Goal: Navigation & Orientation: Find specific page/section

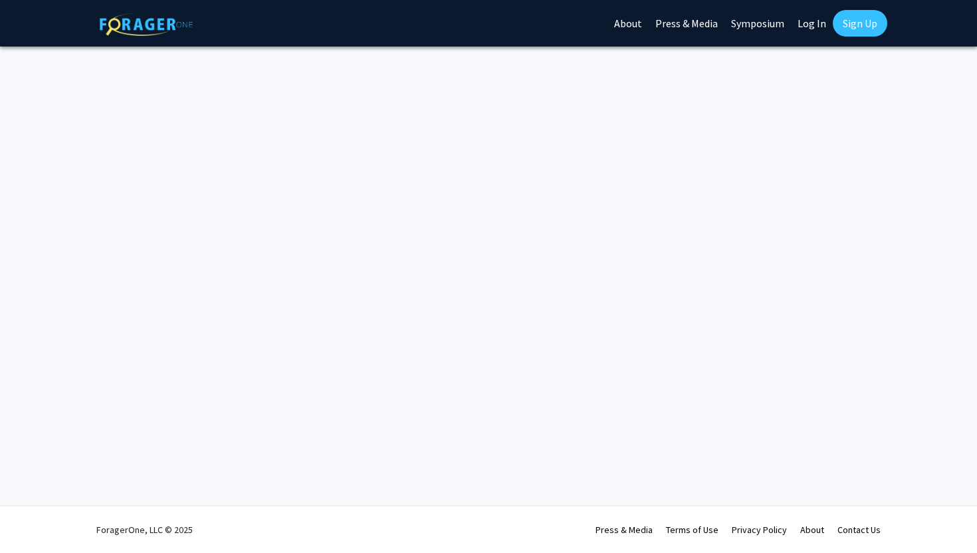
click at [810, 27] on link "Log In" at bounding box center [812, 23] width 42 height 47
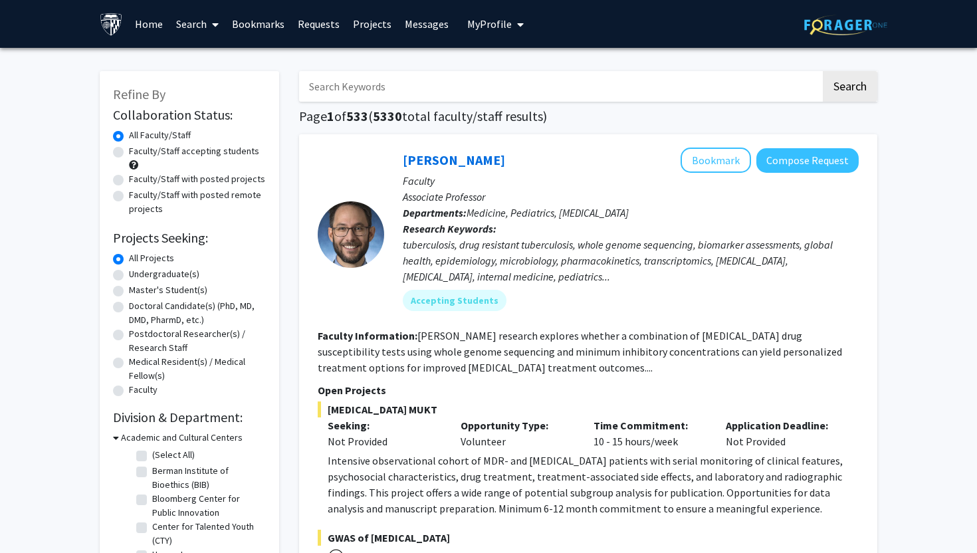
click at [272, 22] on link "Bookmarks" at bounding box center [258, 24] width 66 height 47
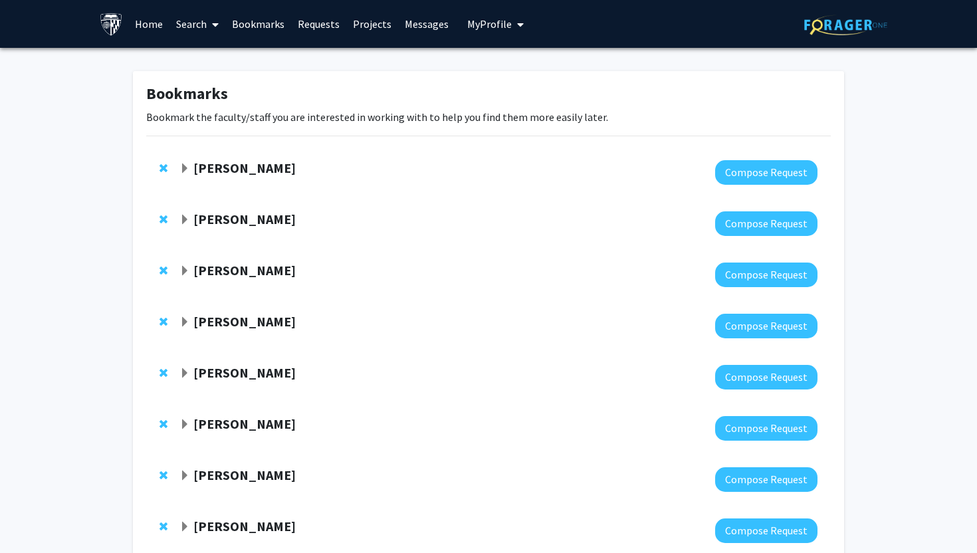
click at [187, 170] on span "Expand Ben Van Durme Bookmark" at bounding box center [184, 169] width 11 height 11
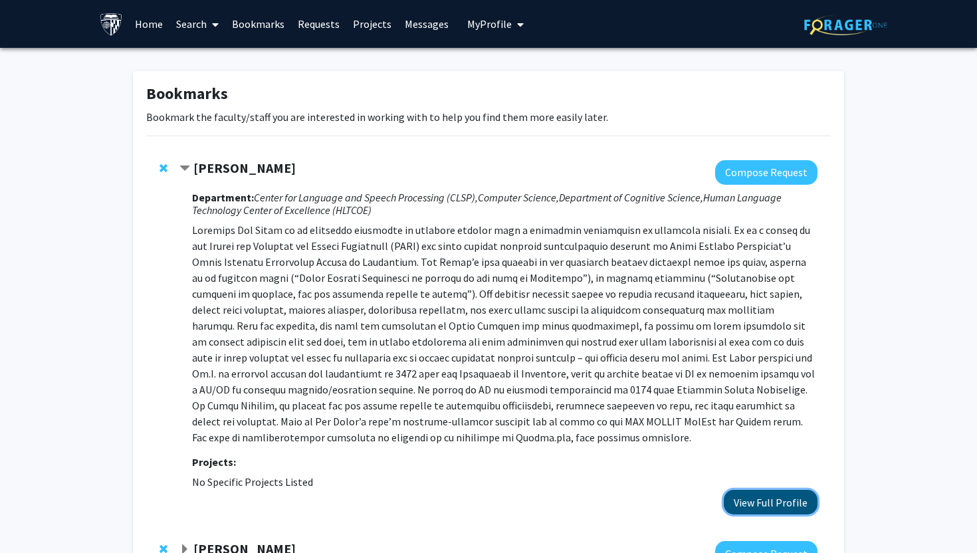
click at [770, 493] on button "View Full Profile" at bounding box center [771, 502] width 94 height 25
click at [183, 167] on span "Contract Ben Van Durme Bookmark" at bounding box center [184, 169] width 11 height 11
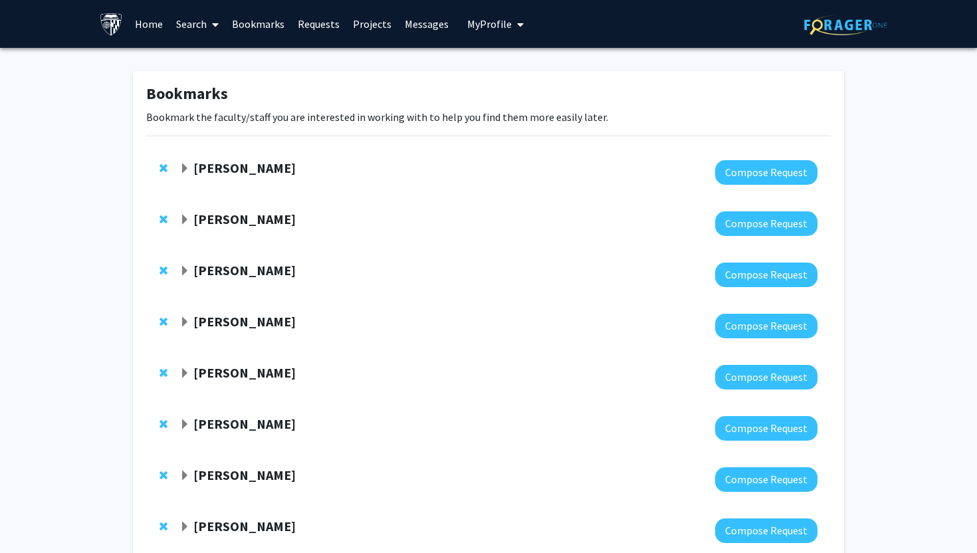
click at [195, 222] on strong "Ashley Kiemen" at bounding box center [244, 219] width 102 height 17
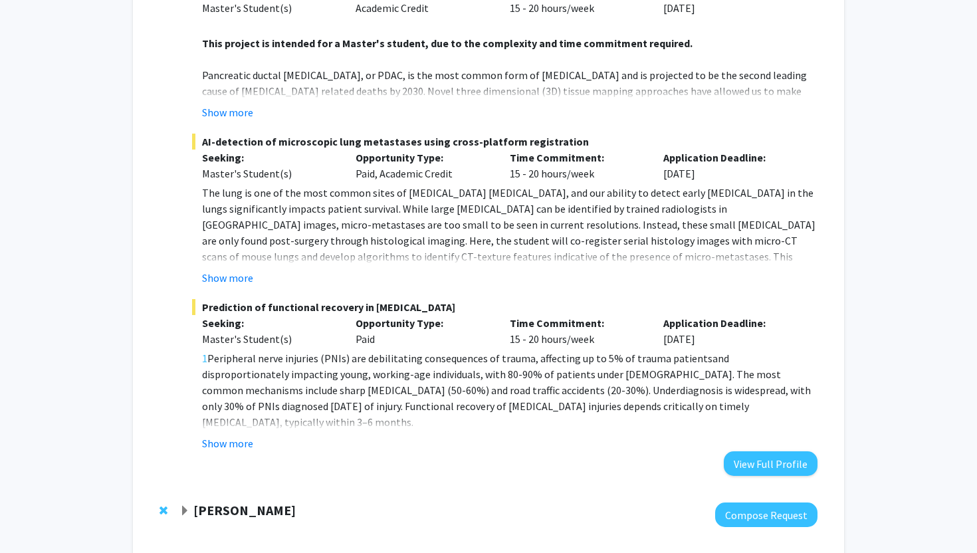
scroll to position [448, 0]
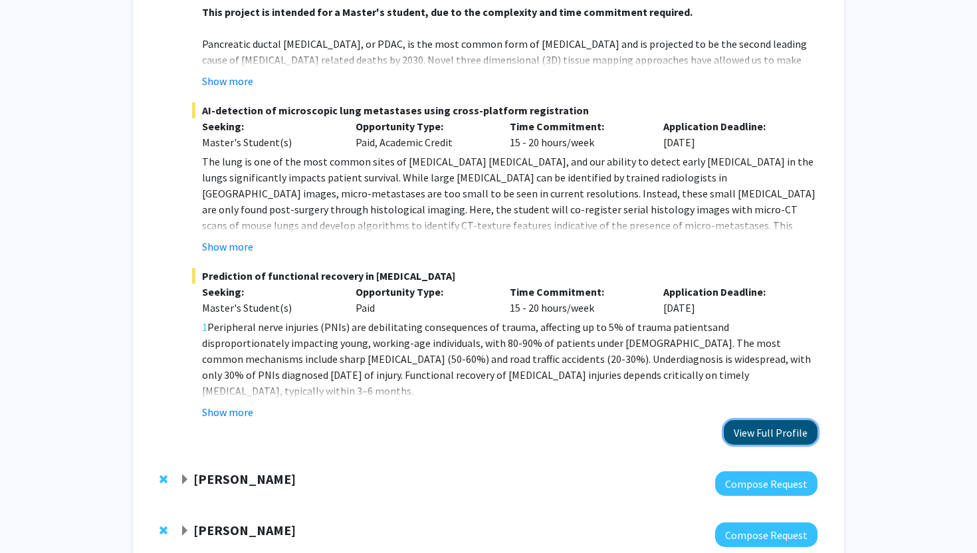
click at [748, 420] on button "View Full Profile" at bounding box center [771, 432] width 94 height 25
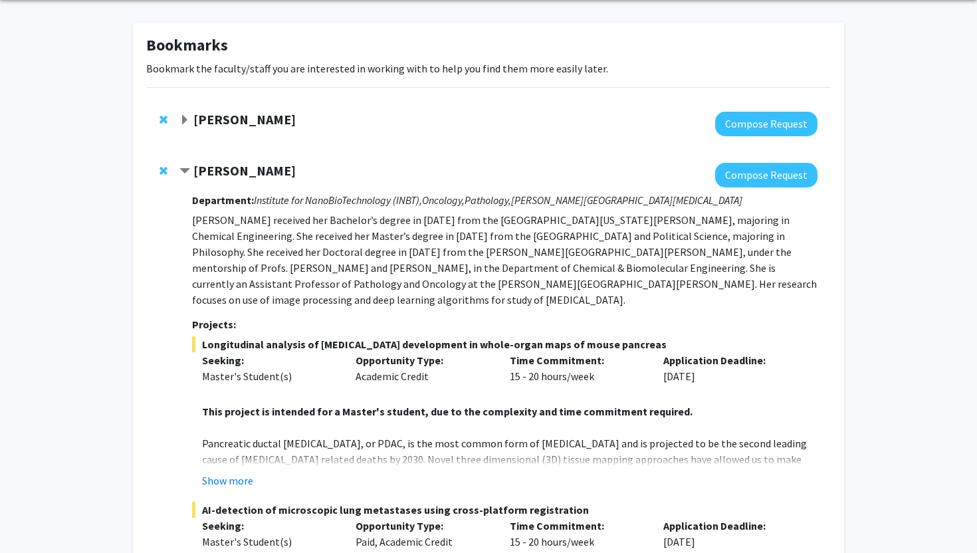
scroll to position [90, 0]
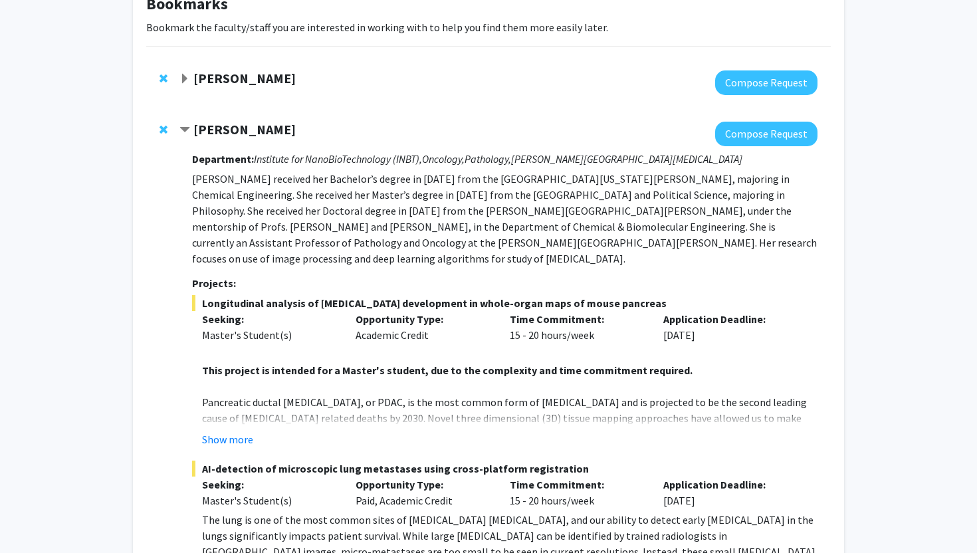
click at [162, 122] on div at bounding box center [166, 130] width 13 height 16
click at [162, 130] on span "Remove Ashley Kiemen from bookmarks" at bounding box center [164, 129] width 8 height 11
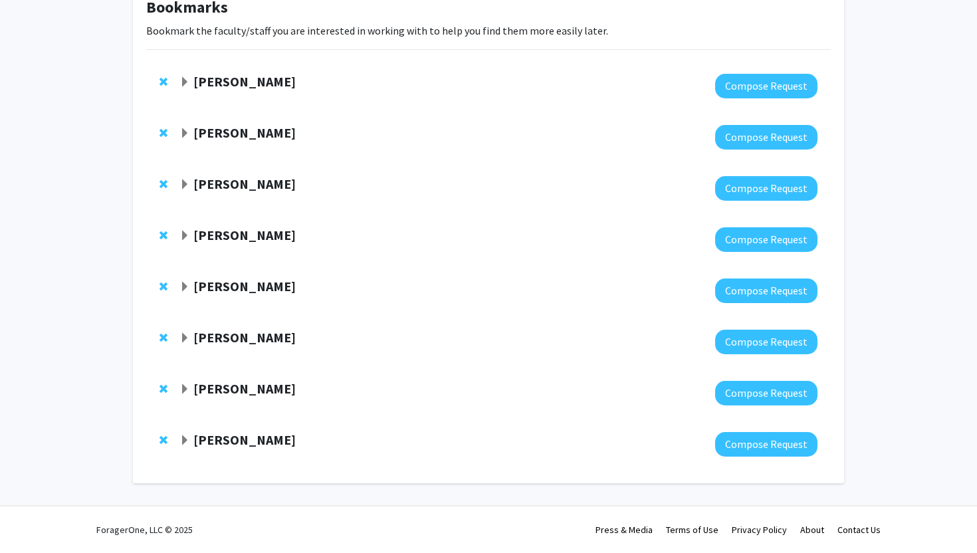
click at [187, 132] on span "Expand Enrique Mallada Bookmark" at bounding box center [184, 133] width 11 height 11
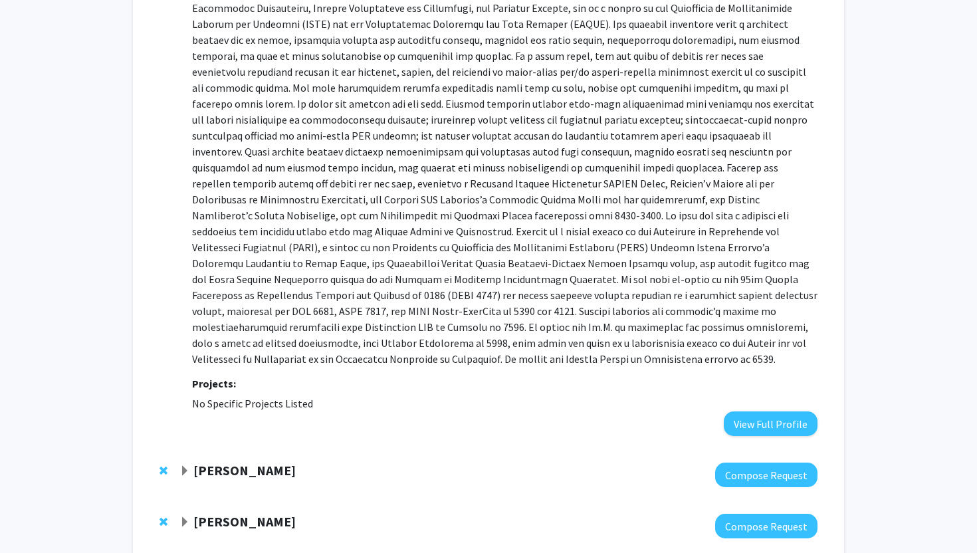
scroll to position [239, 0]
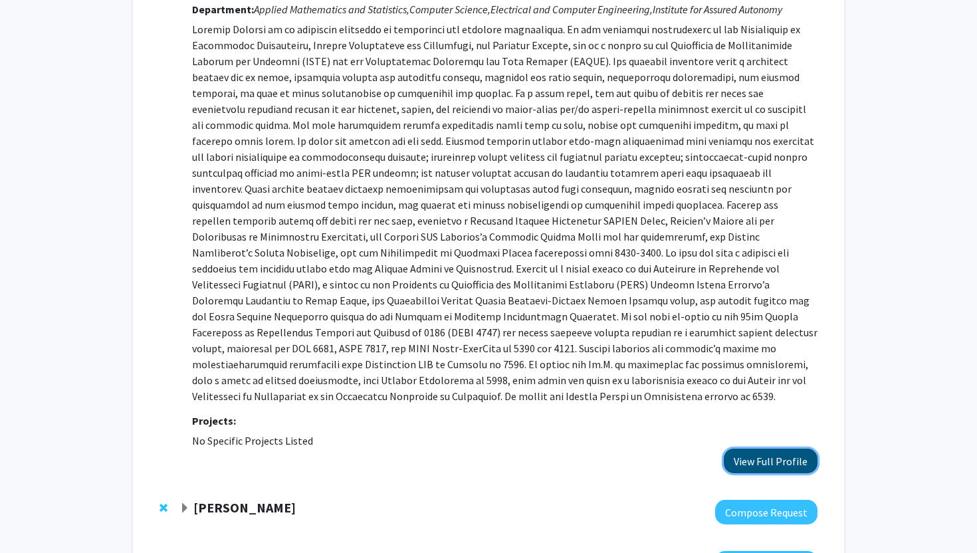
click at [766, 456] on button "View Full Profile" at bounding box center [771, 461] width 94 height 25
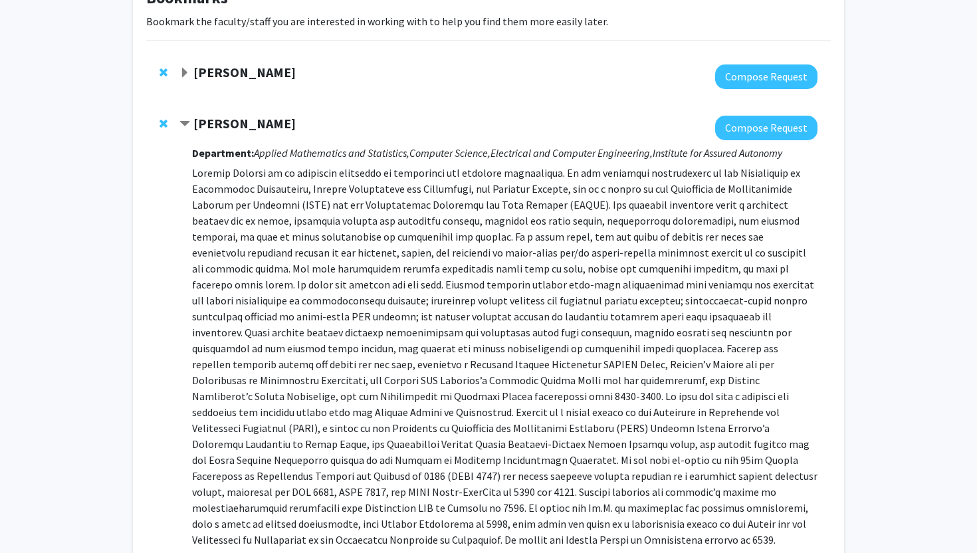
click at [161, 122] on span "Remove Enrique Mallada from bookmarks" at bounding box center [164, 123] width 8 height 11
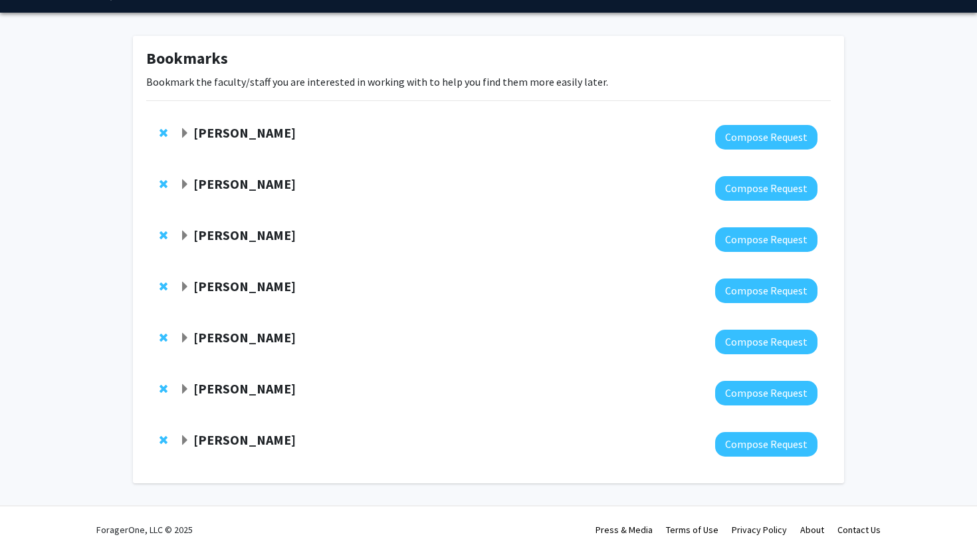
scroll to position [35, 0]
click at [191, 184] on div "[PERSON_NAME]" at bounding box center [322, 184] width 287 height 17
click at [178, 184] on div "Shari Liu Compose Request" at bounding box center [488, 188] width 685 height 51
click at [183, 184] on span "Expand Shari Liu Bookmark" at bounding box center [184, 184] width 11 height 11
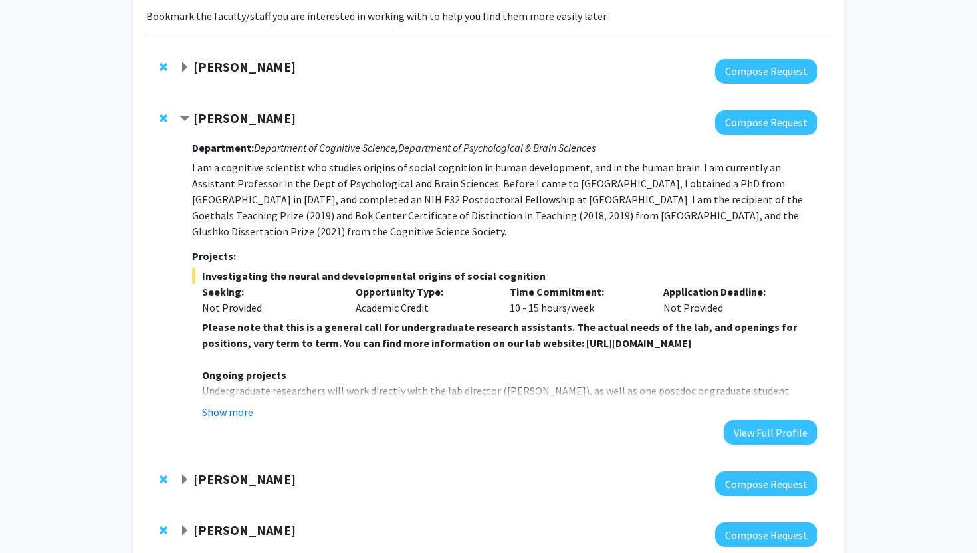
scroll to position [106, 0]
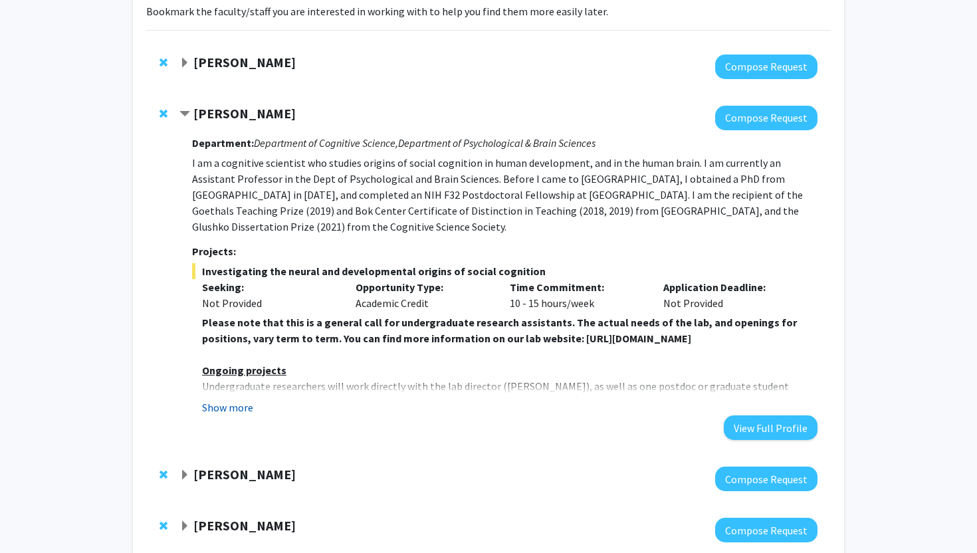
click at [238, 400] on button "Show more" at bounding box center [227, 408] width 51 height 16
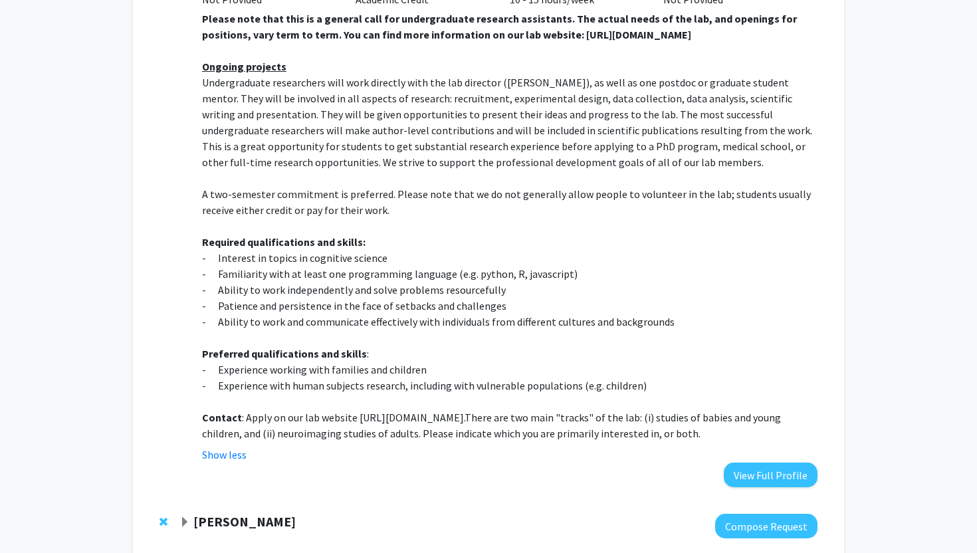
scroll to position [603, 0]
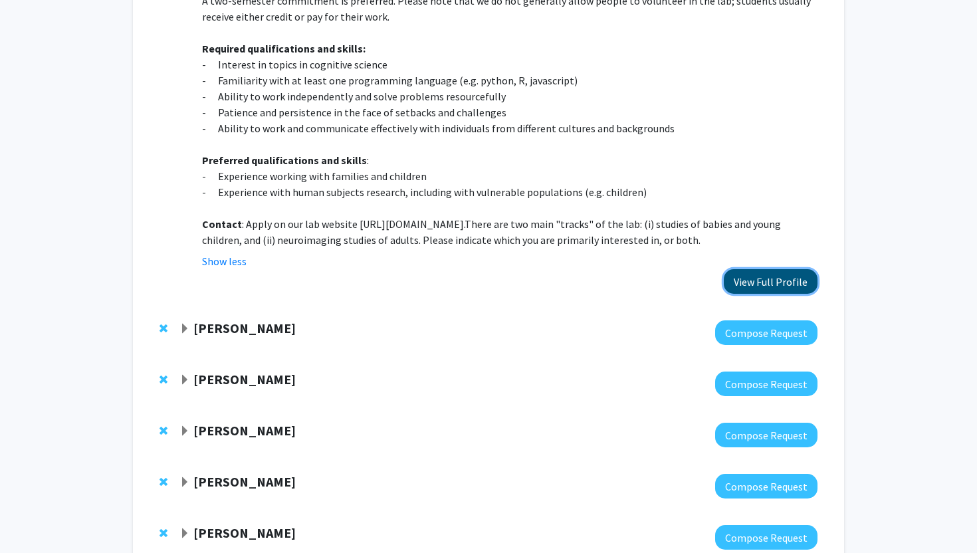
click at [770, 269] on button "View Full Profile" at bounding box center [771, 281] width 94 height 25
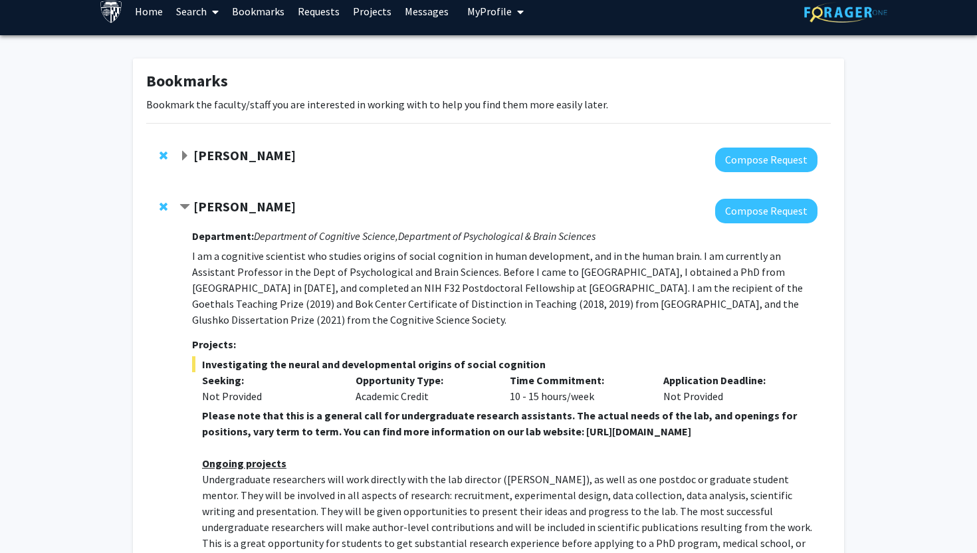
scroll to position [0, 0]
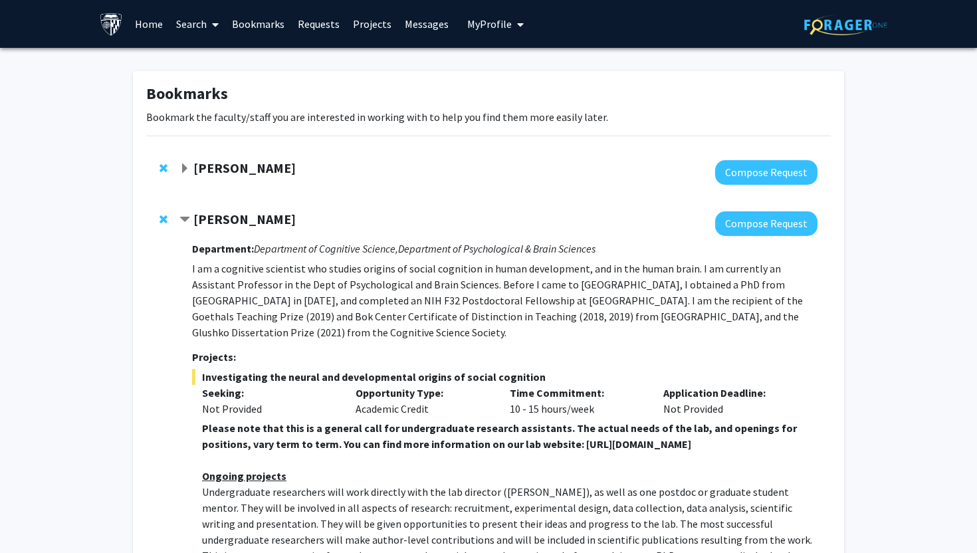
click at [195, 219] on strong "[PERSON_NAME]" at bounding box center [244, 219] width 102 height 17
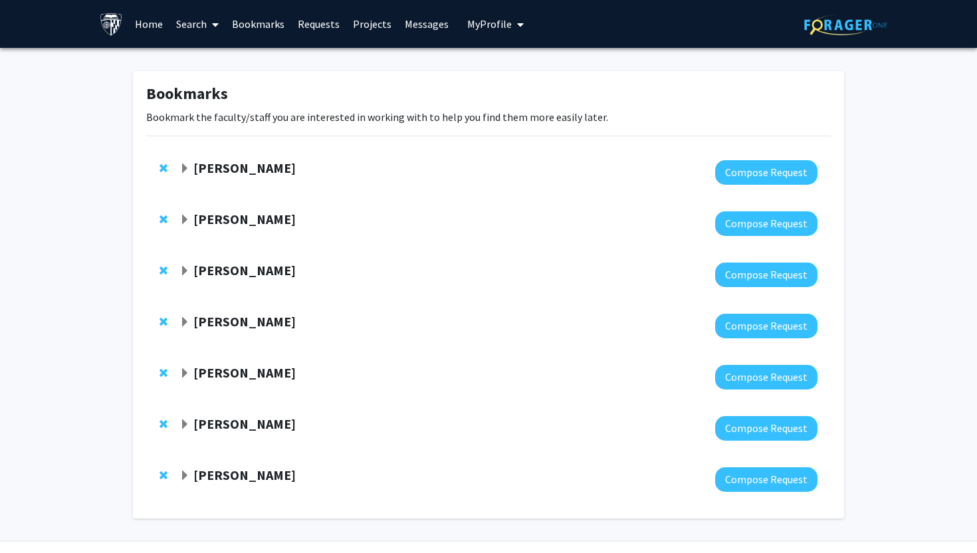
scroll to position [35, 0]
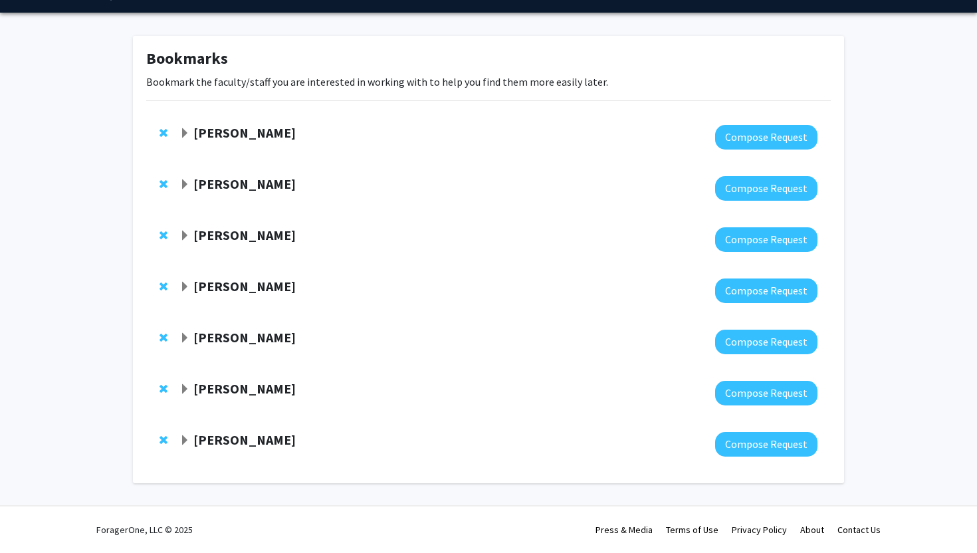
click at [187, 235] on span "Expand Jun Hua Bookmark" at bounding box center [184, 236] width 11 height 11
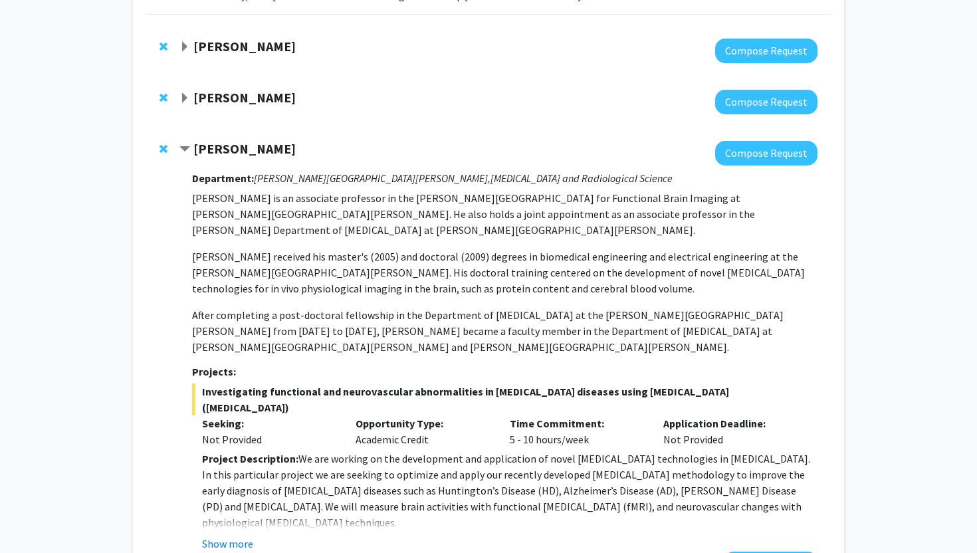
scroll to position [125, 0]
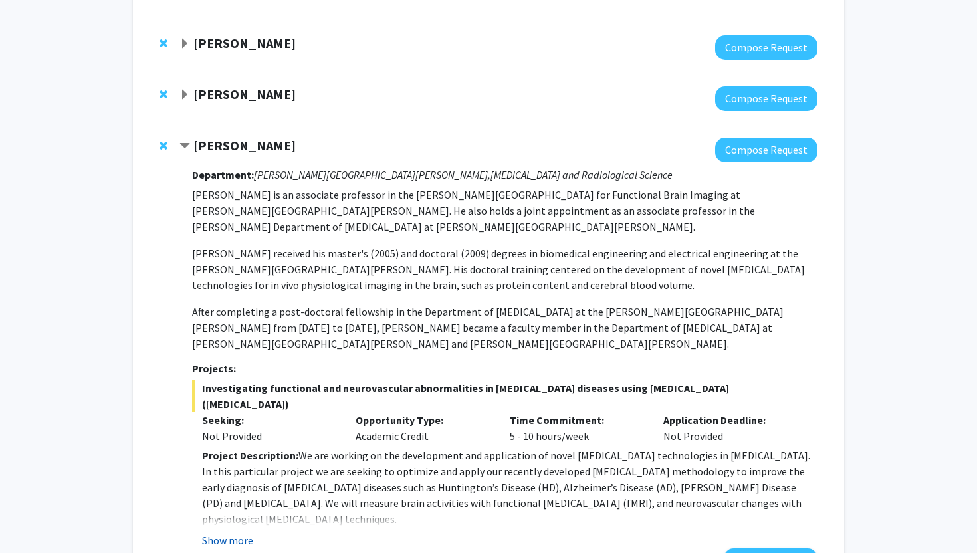
click at [233, 532] on button "Show more" at bounding box center [227, 540] width 51 height 16
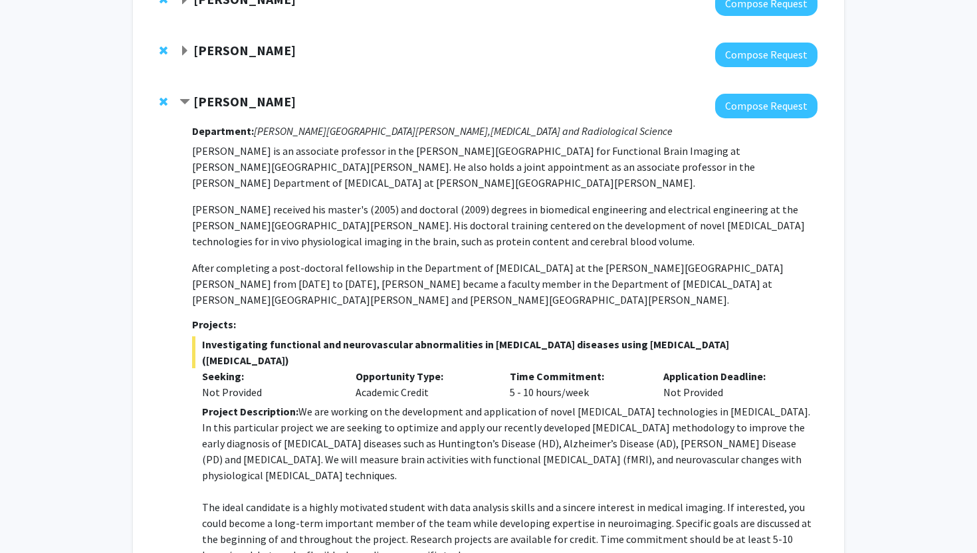
scroll to position [166, 0]
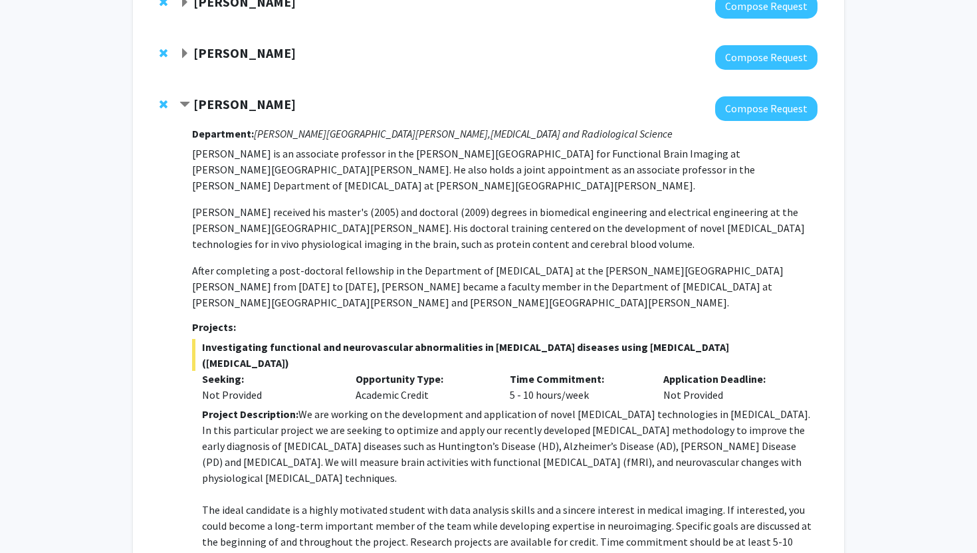
click at [156, 98] on div "Jun Hua Compose Request Department: Kennedy Krieger Institute, Radiology and Ra…" at bounding box center [488, 497] width 685 height 829
click at [160, 100] on span "Remove Jun Hua from bookmarks" at bounding box center [164, 104] width 8 height 11
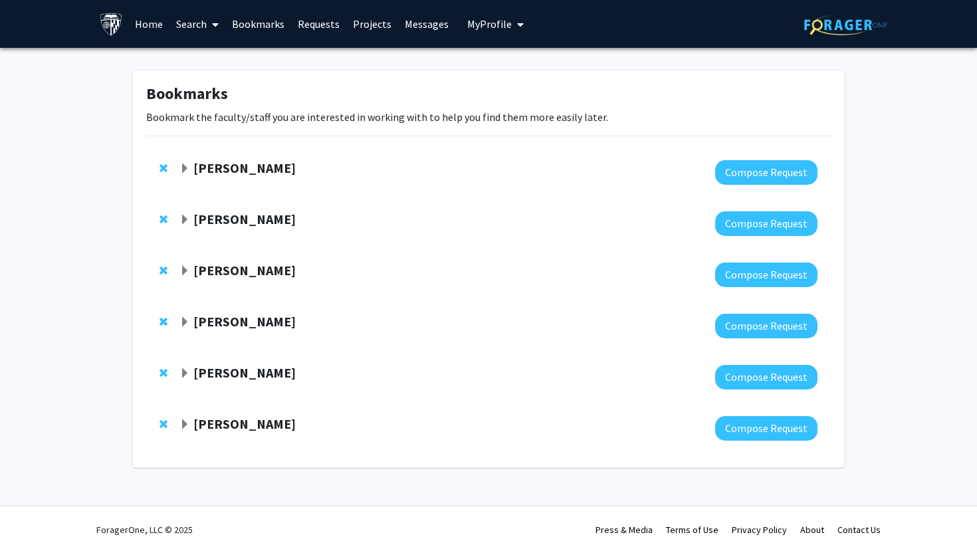
click at [233, 270] on strong "Angela Guarda" at bounding box center [244, 270] width 102 height 17
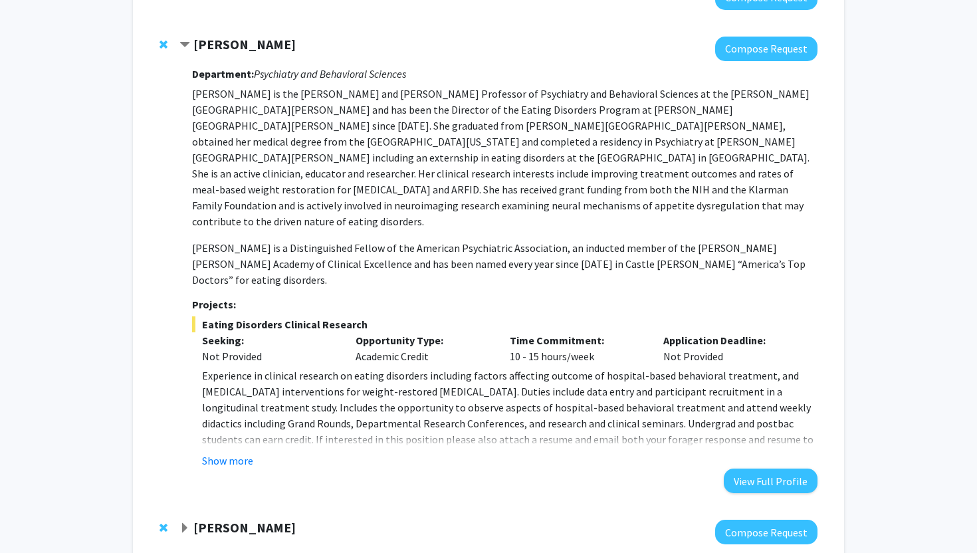
scroll to position [227, 0]
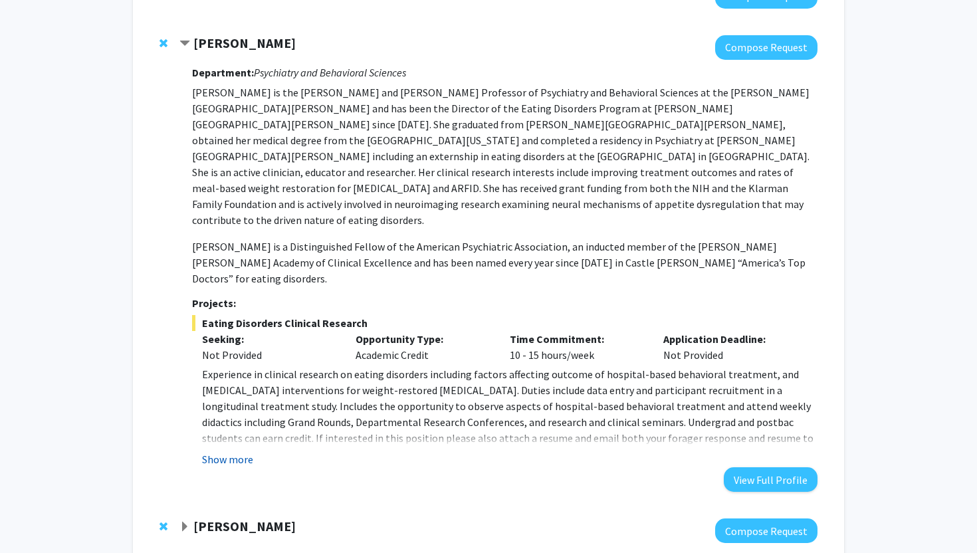
click at [240, 451] on button "Show more" at bounding box center [227, 459] width 51 height 16
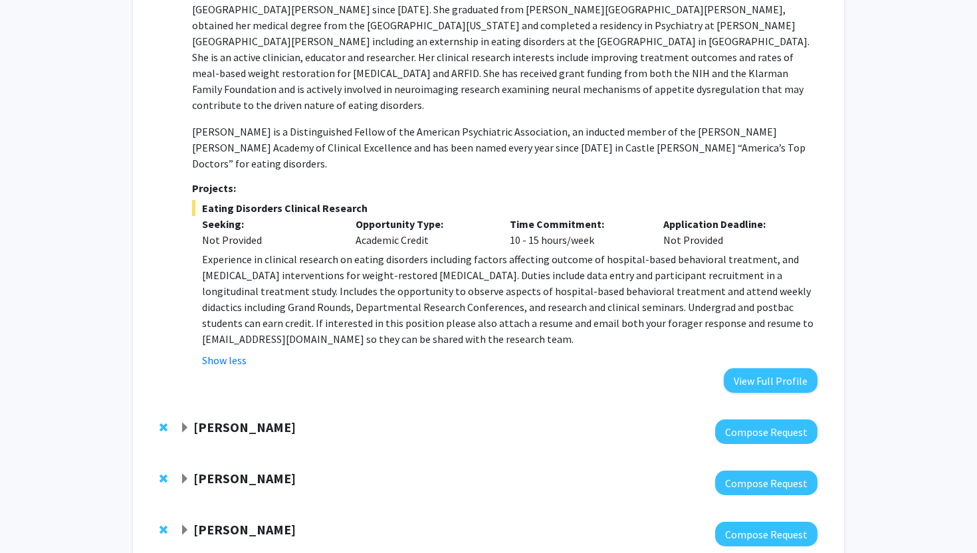
scroll to position [384, 0]
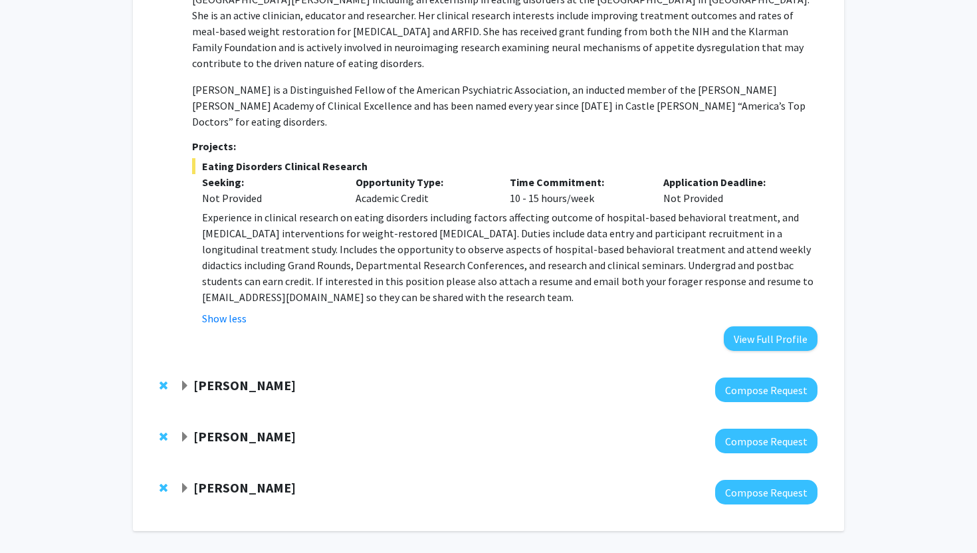
click at [193, 377] on strong "Robert Stevens" at bounding box center [244, 385] width 102 height 17
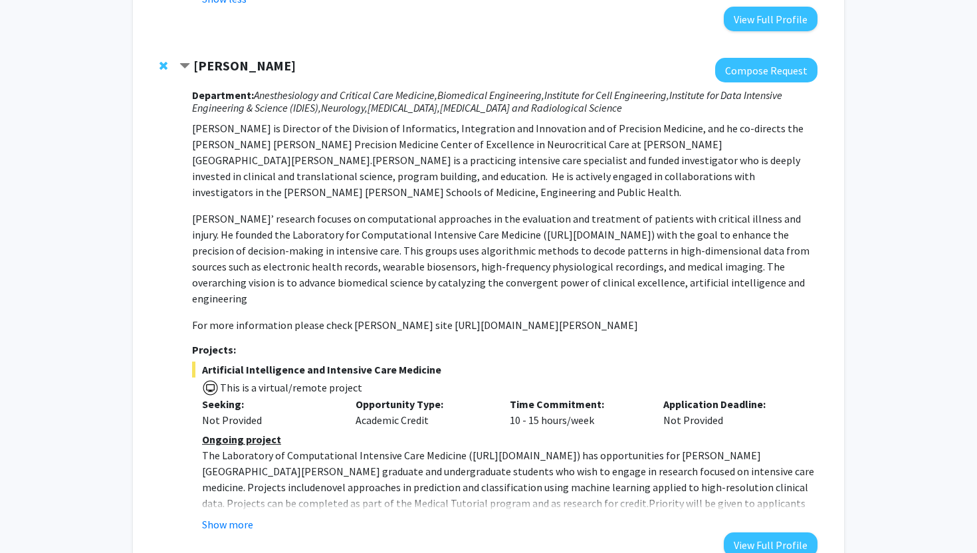
scroll to position [708, 0]
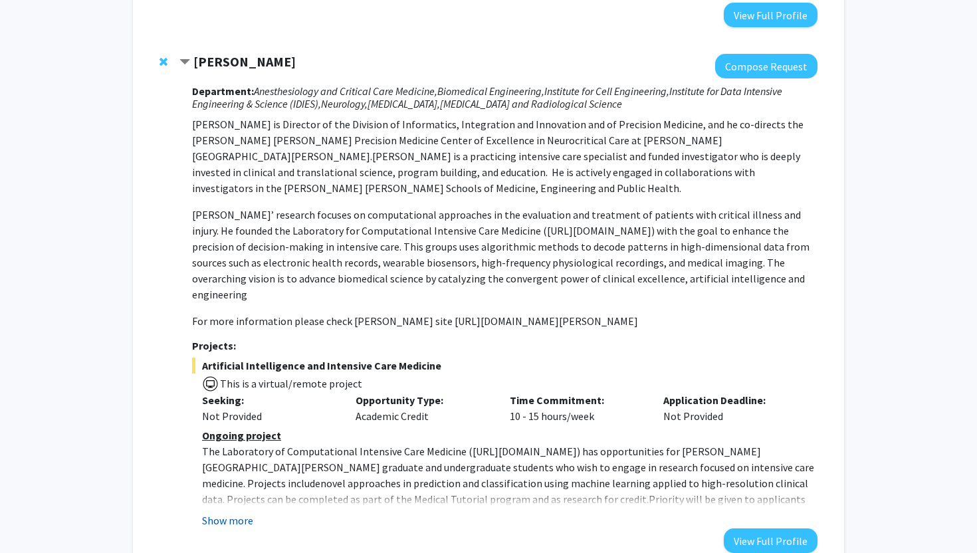
click at [230, 513] on button "Show more" at bounding box center [227, 521] width 51 height 16
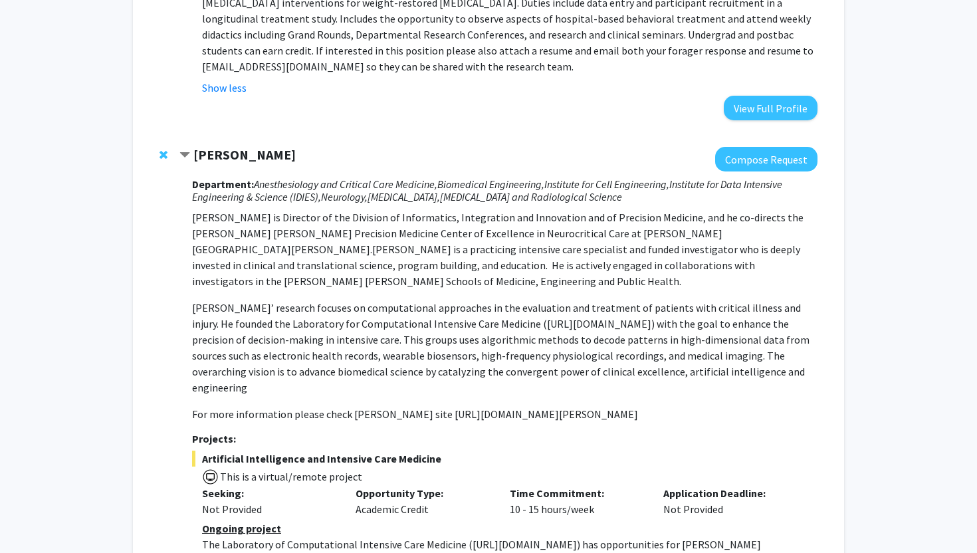
scroll to position [606, 0]
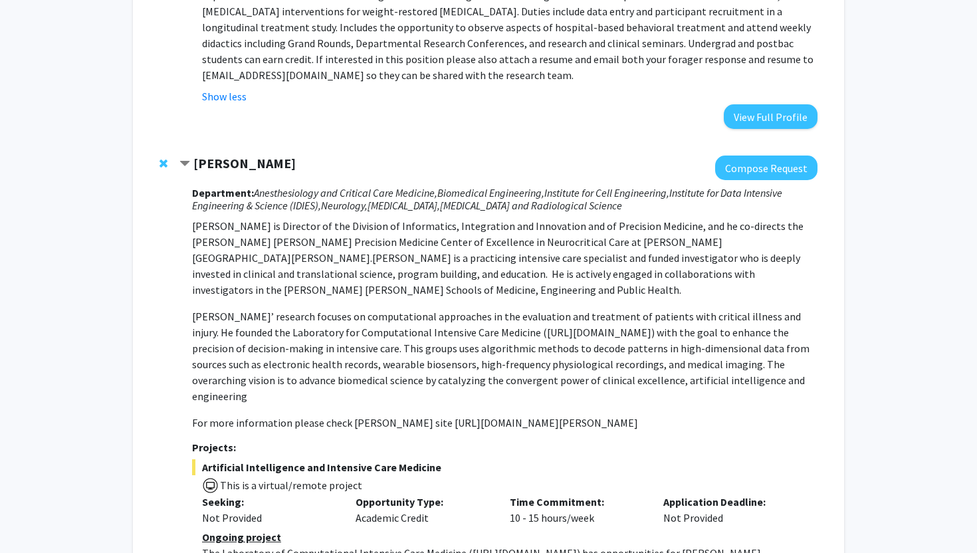
click at [158, 142] on div "Robert Stevens Compose Request Department: Anesthesiology and Critical Care Med…" at bounding box center [488, 445] width 685 height 606
click at [163, 158] on span "Remove Robert Stevens from bookmarks" at bounding box center [164, 163] width 8 height 11
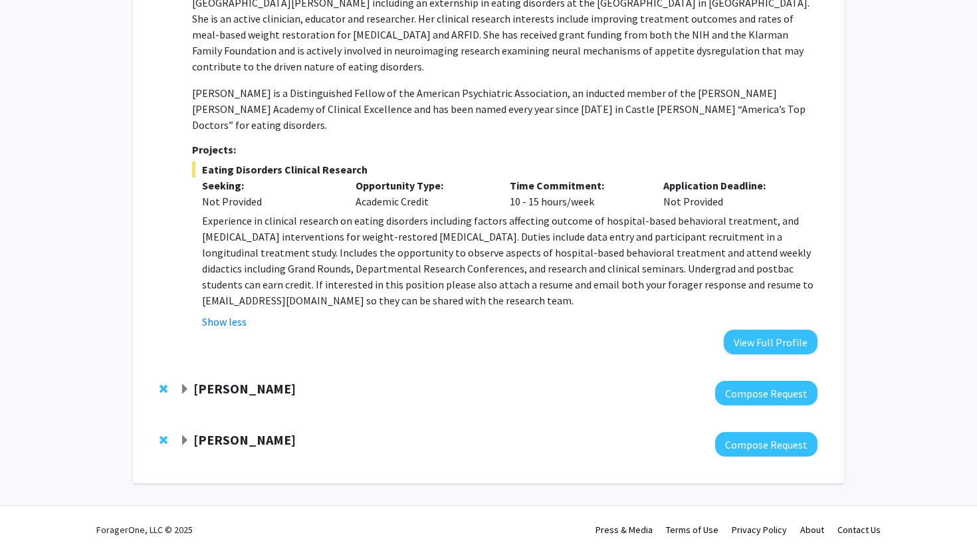
scroll to position [333, 0]
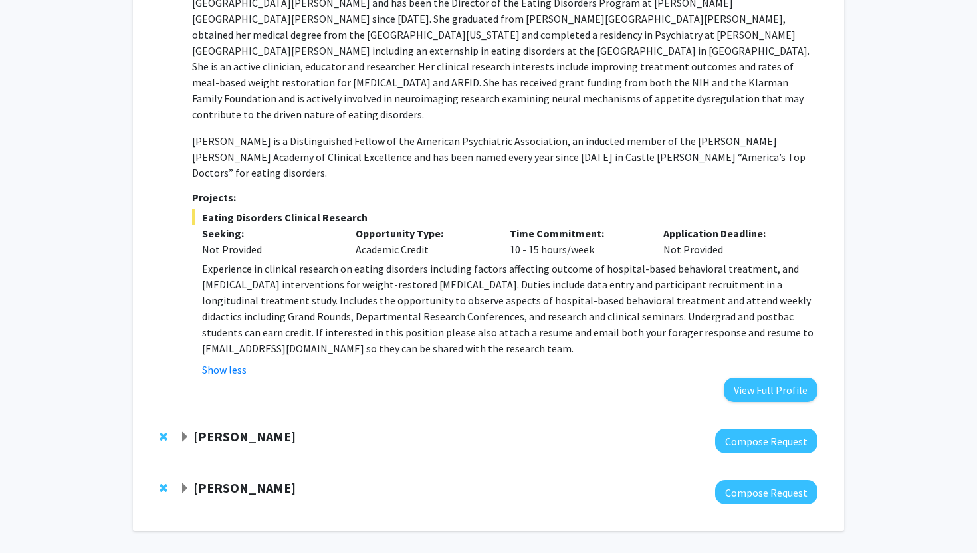
click at [241, 428] on strong "Shinuo Weng" at bounding box center [244, 436] width 102 height 17
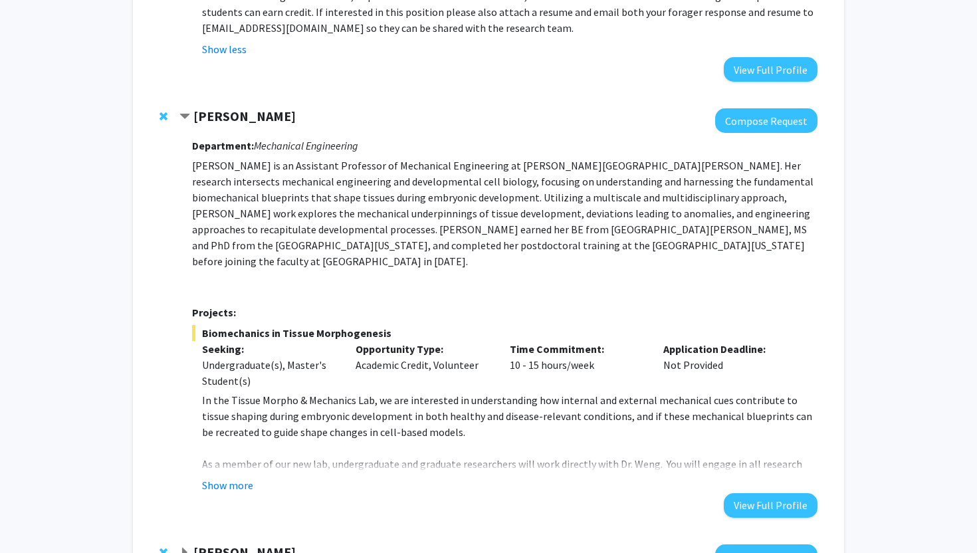
scroll to position [655, 0]
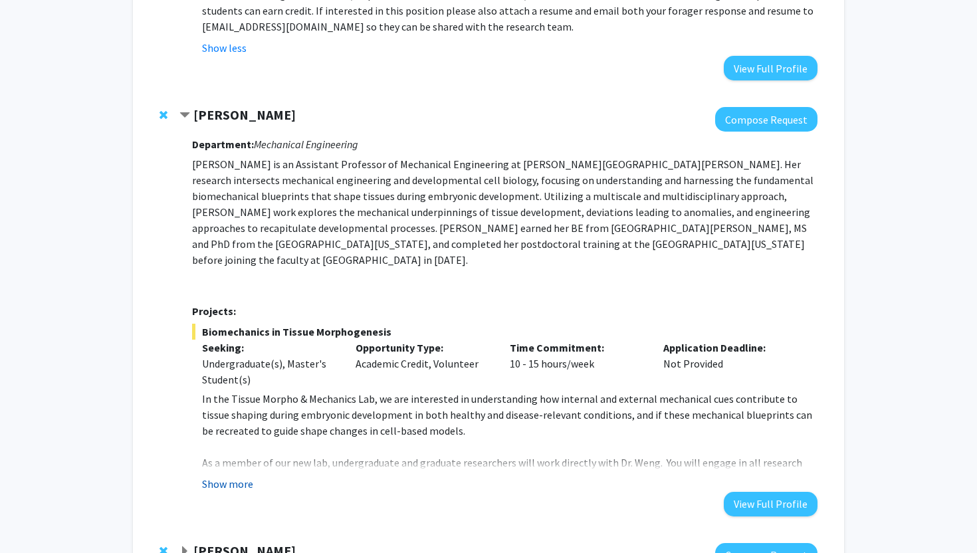
click at [237, 476] on button "Show more" at bounding box center [227, 484] width 51 height 16
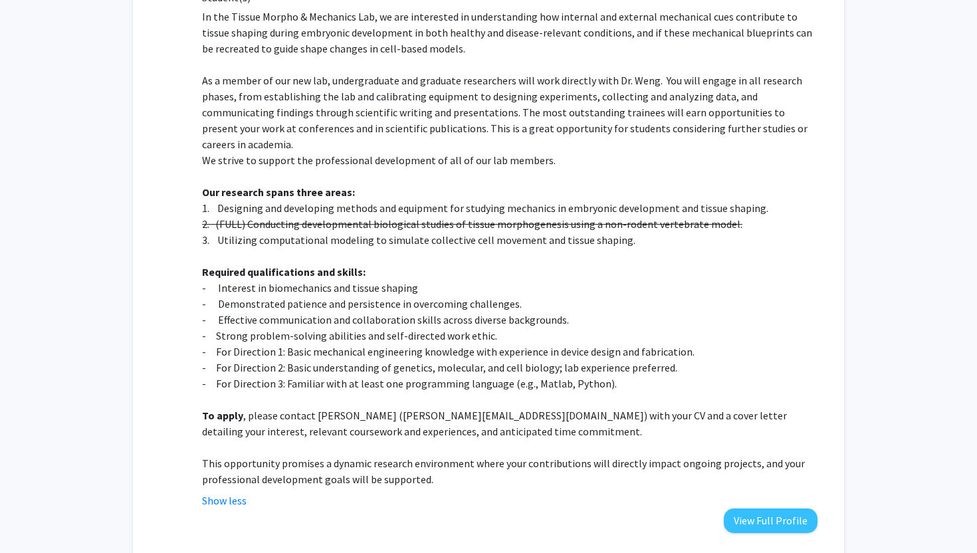
scroll to position [1084, 0]
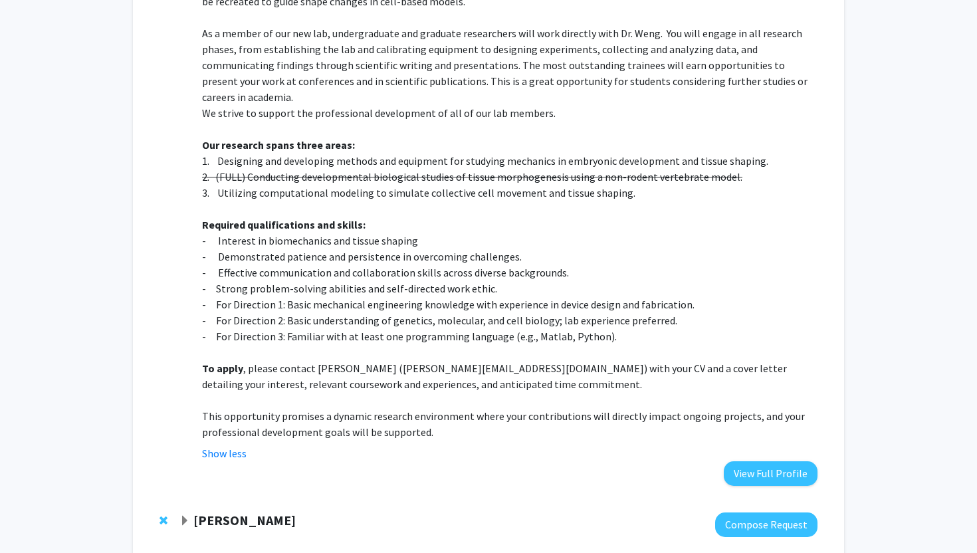
click at [272, 512] on strong "Karen Fleming" at bounding box center [244, 520] width 102 height 17
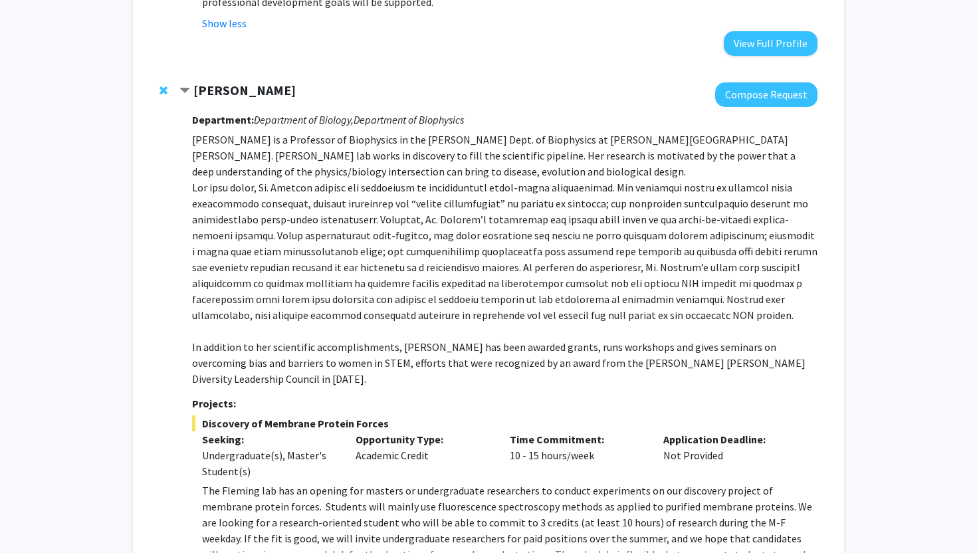
scroll to position [1516, 0]
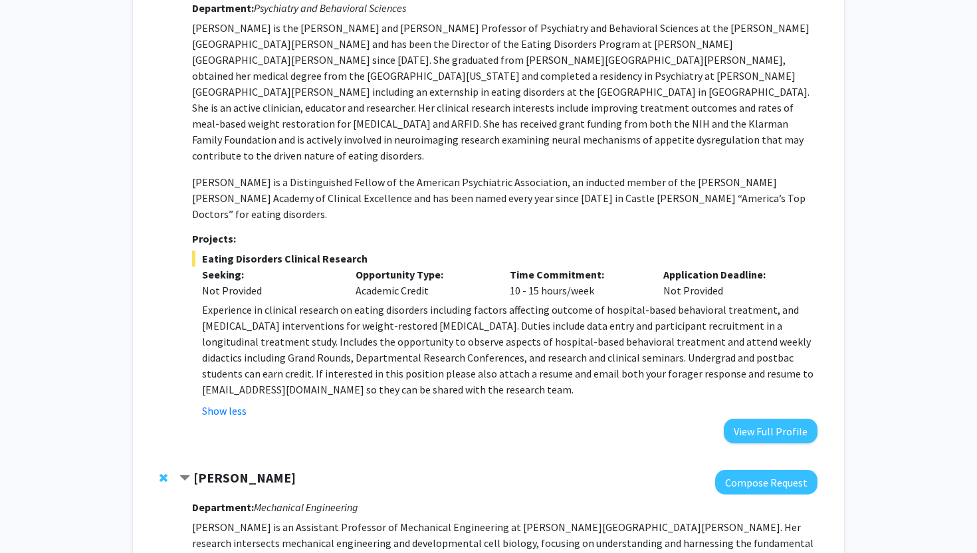
scroll to position [0, 0]
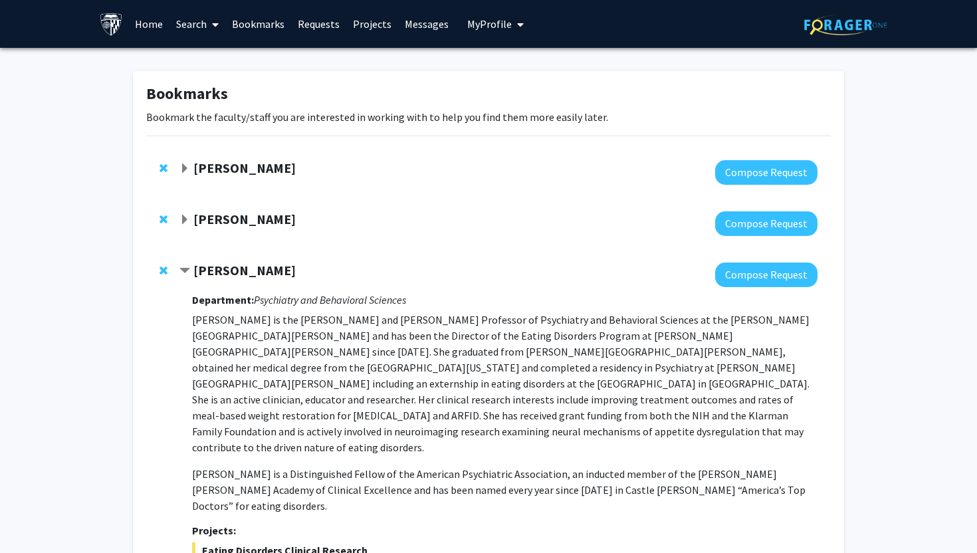
click at [199, 25] on link "Search" at bounding box center [198, 24] width 56 height 47
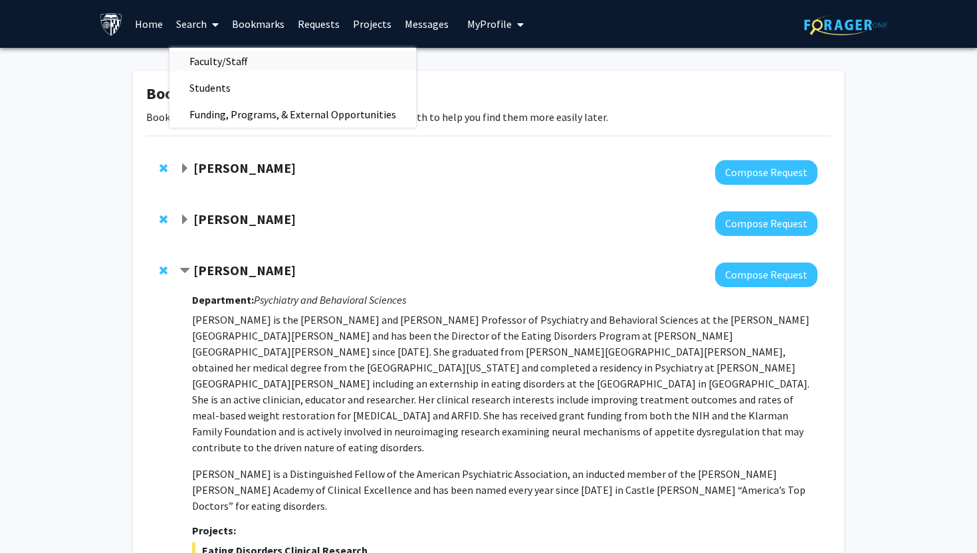
click at [198, 59] on span "Faculty/Staff" at bounding box center [219, 61] width 98 height 27
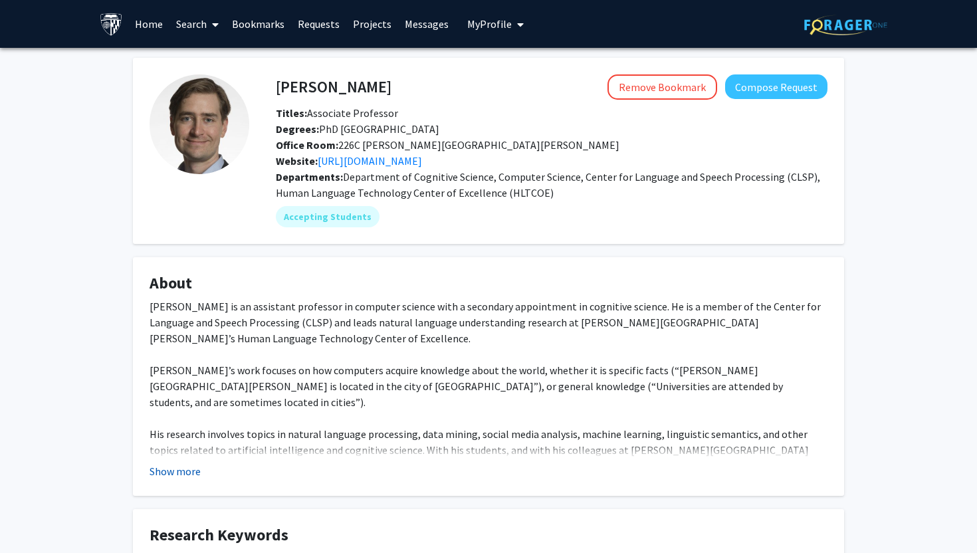
click at [188, 466] on button "Show more" at bounding box center [175, 471] width 51 height 16
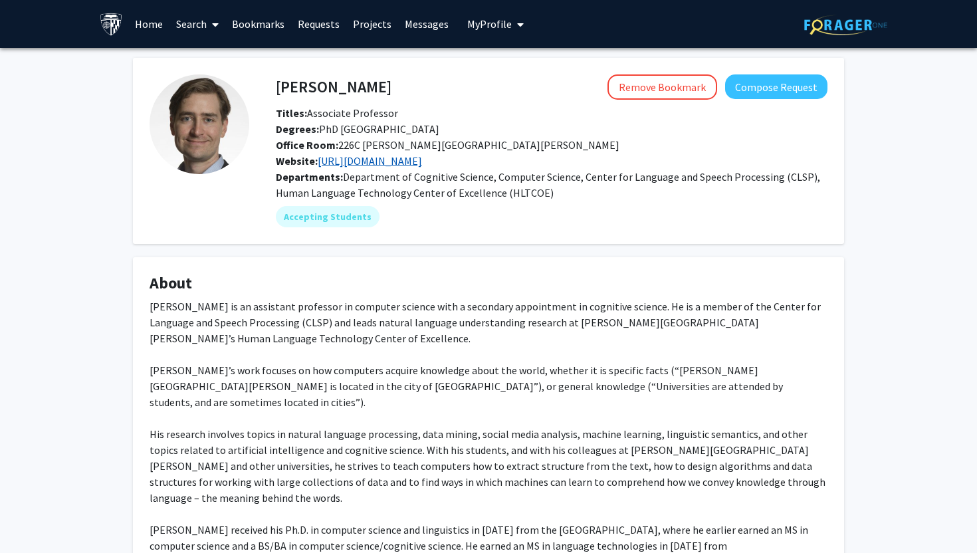
click at [422, 159] on link "https://www.cs.jhu.edu/~vandurme/" at bounding box center [370, 160] width 104 height 13
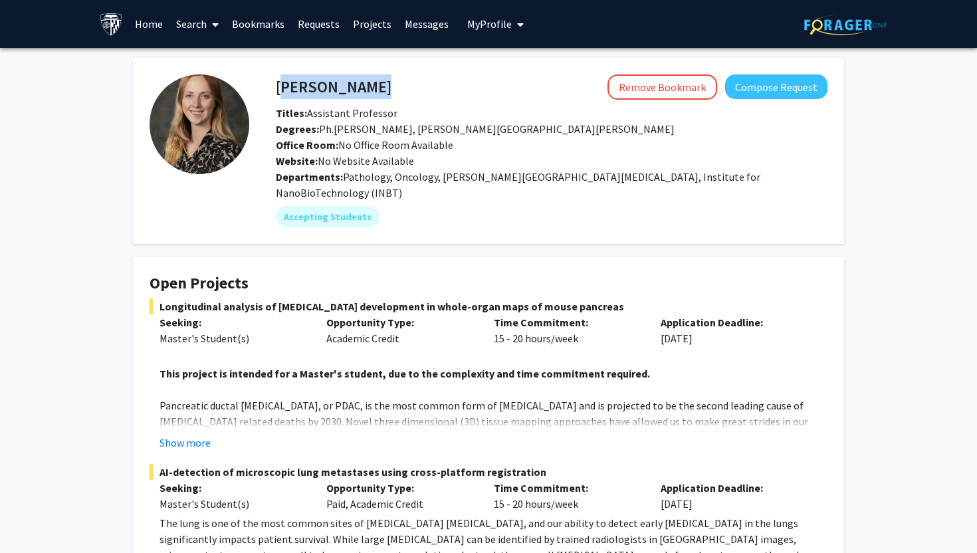
drag, startPoint x: 276, startPoint y: 84, endPoint x: 394, endPoint y: 84, distance: 118.3
click at [394, 84] on div "[PERSON_NAME] Remove Bookmark Compose Request" at bounding box center [552, 86] width 572 height 25
copy h4 "[PERSON_NAME]"
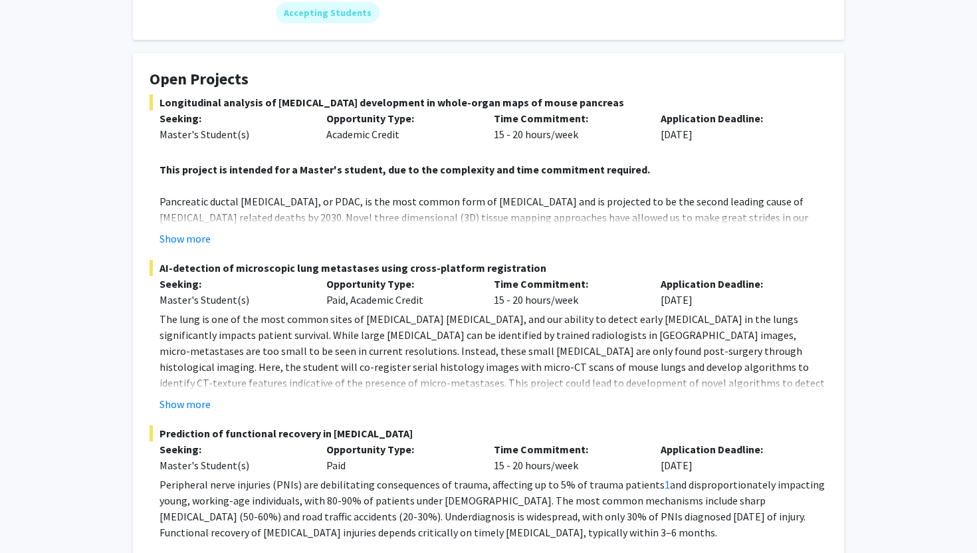
scroll to position [213, 0]
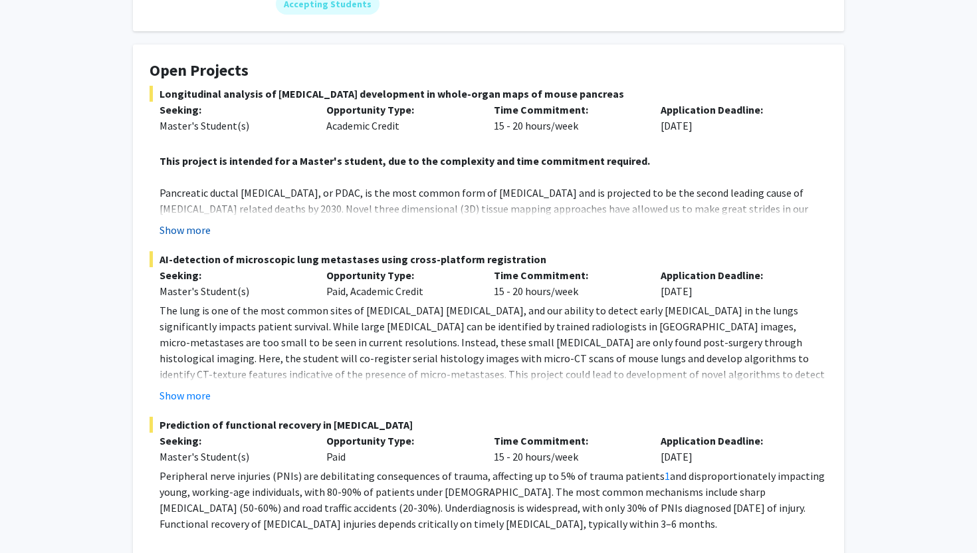
click at [206, 222] on button "Show more" at bounding box center [185, 230] width 51 height 16
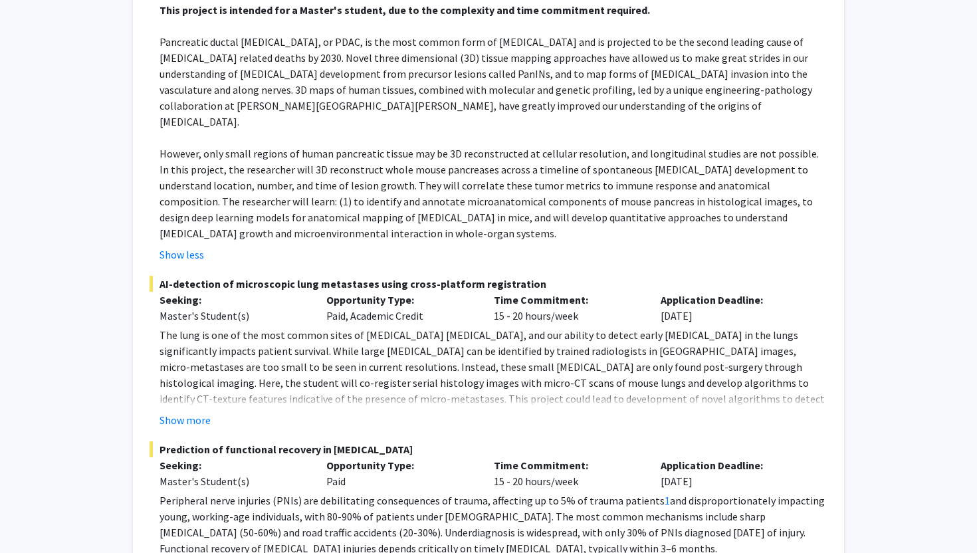
scroll to position [411, 0]
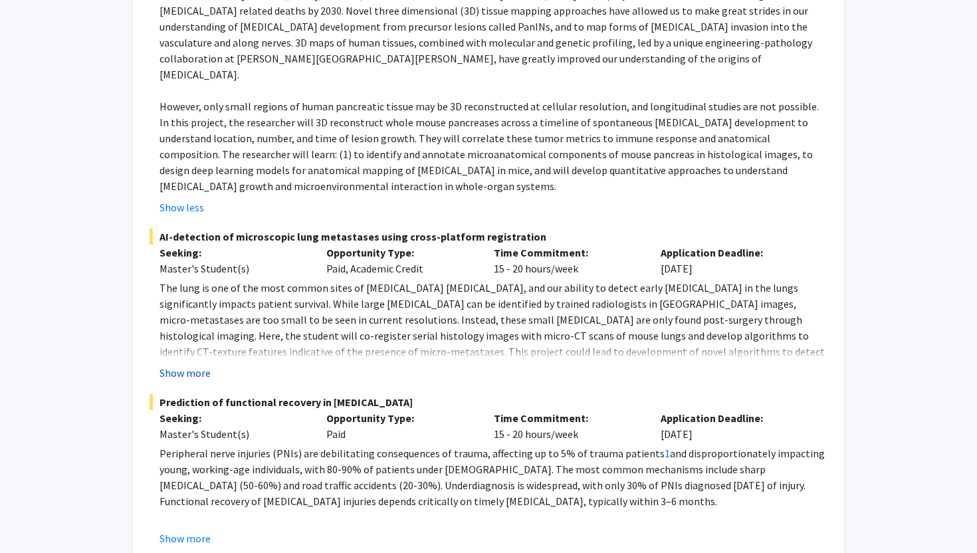
click at [194, 365] on button "Show more" at bounding box center [185, 373] width 51 height 16
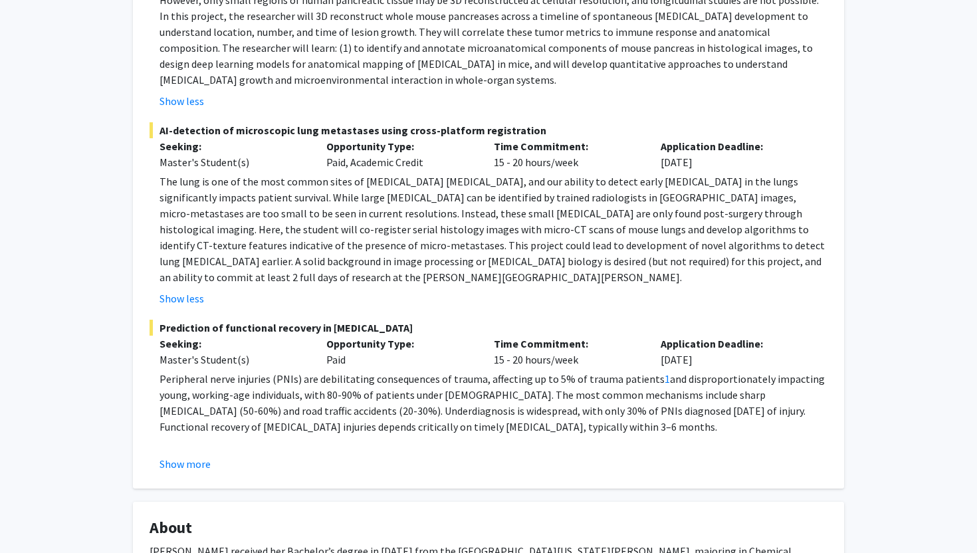
scroll to position [519, 0]
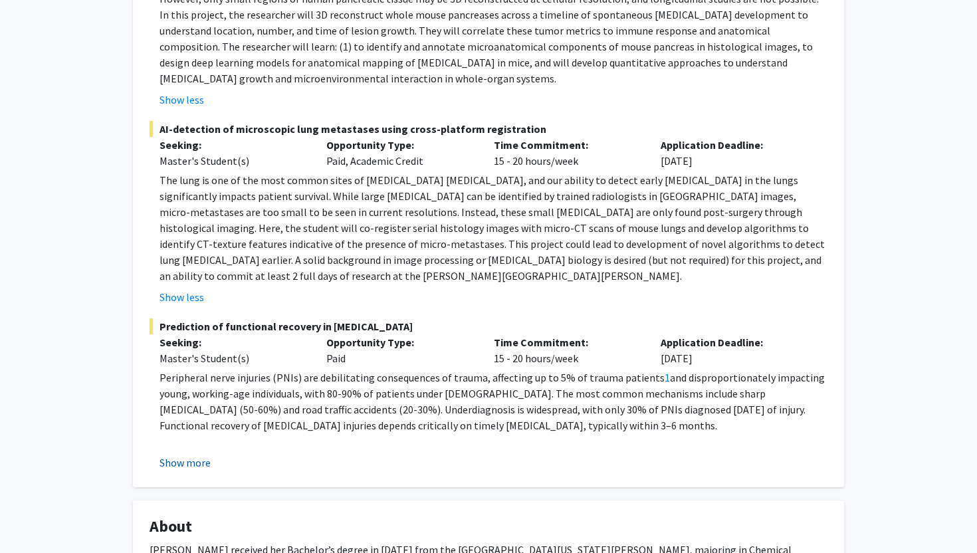
click at [187, 455] on button "Show more" at bounding box center [185, 463] width 51 height 16
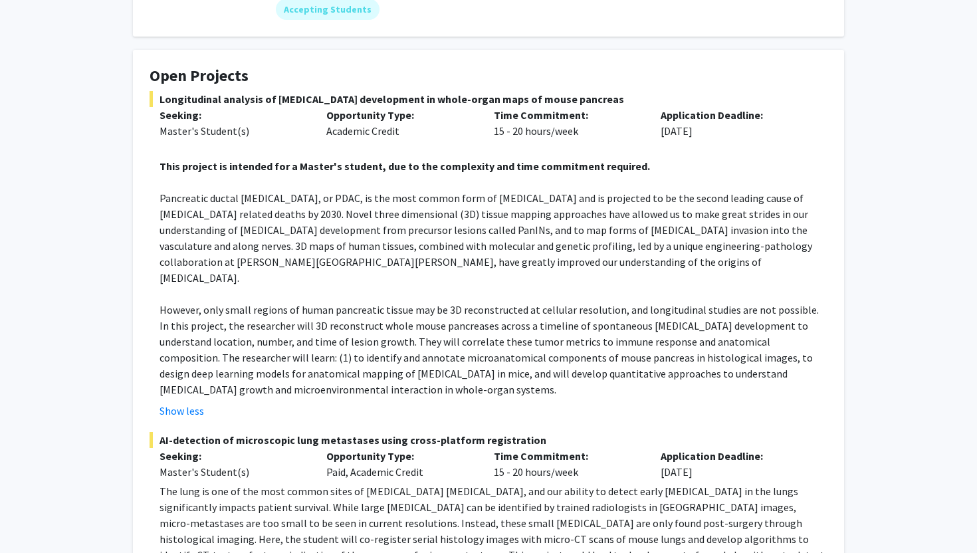
scroll to position [0, 0]
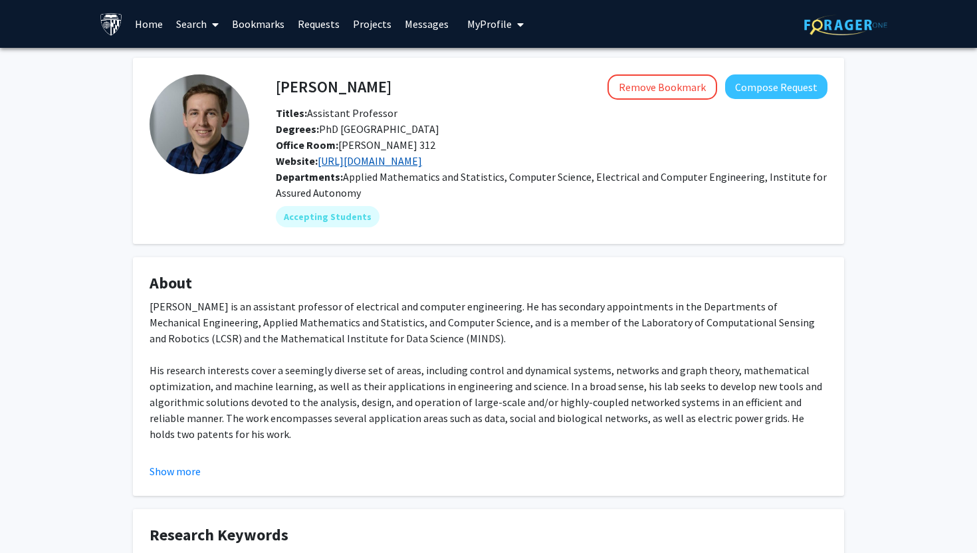
click at [404, 160] on link "http://mallada.ece.jhu.edu/" at bounding box center [370, 160] width 104 height 13
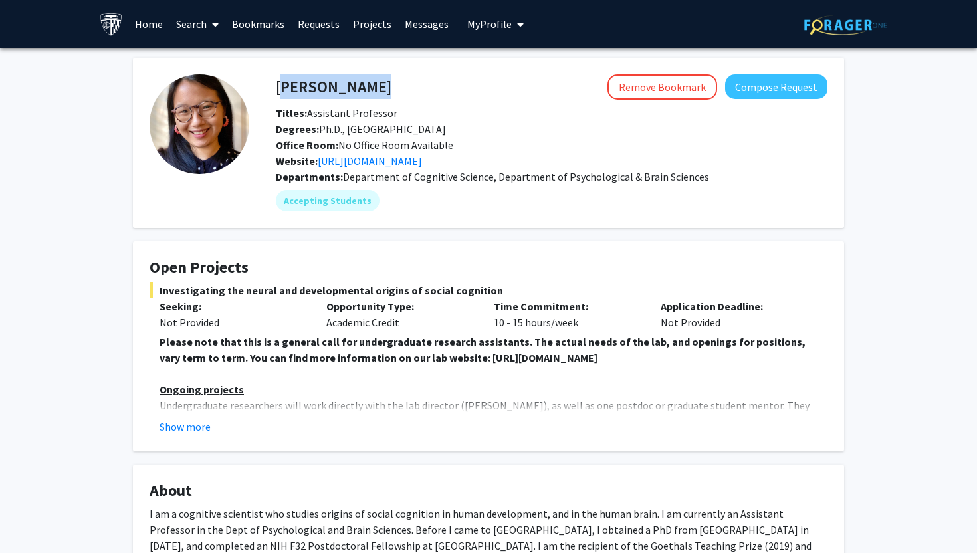
drag, startPoint x: 277, startPoint y: 85, endPoint x: 412, endPoint y: 85, distance: 134.3
click at [413, 85] on div "[PERSON_NAME] Remove Bookmark Compose Request" at bounding box center [552, 86] width 572 height 25
copy h4 "[PERSON_NAME]"
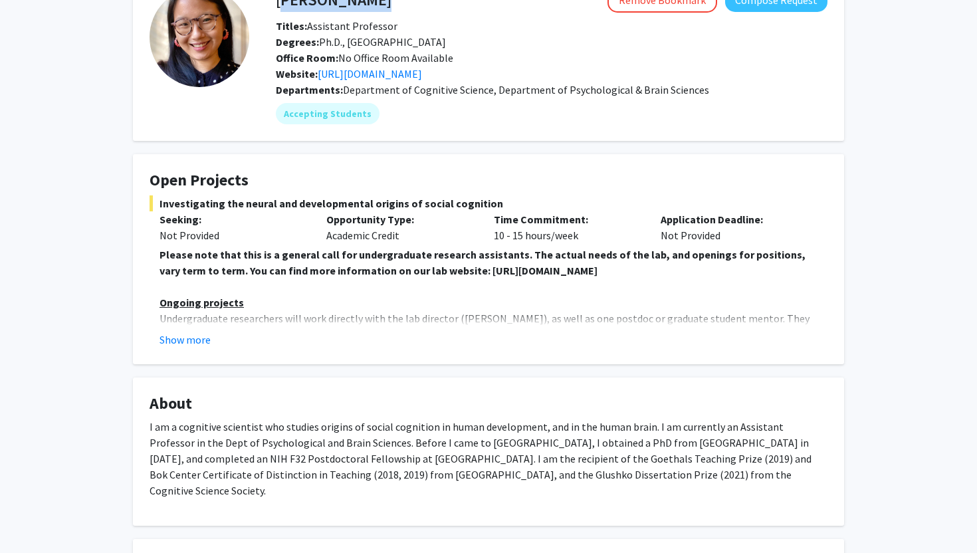
scroll to position [89, 0]
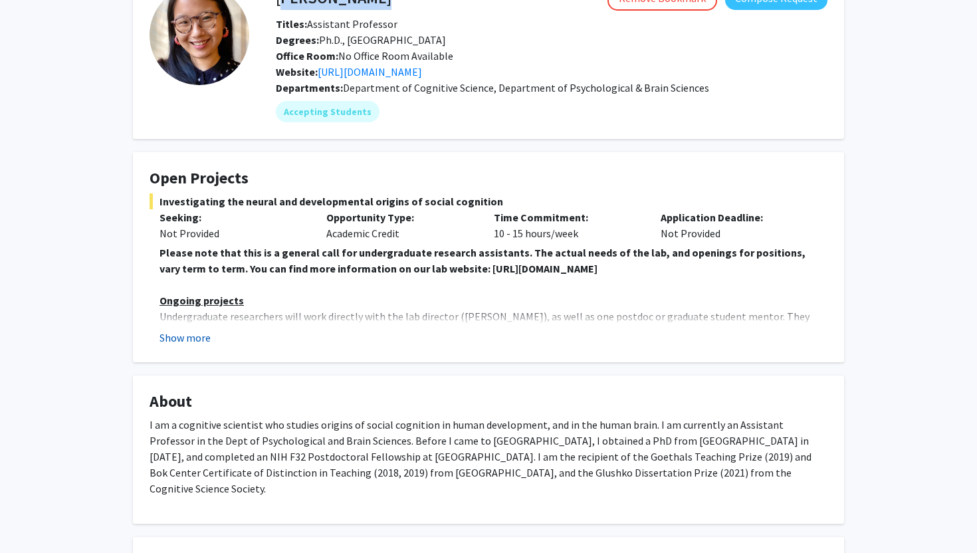
click at [186, 342] on button "Show more" at bounding box center [185, 338] width 51 height 16
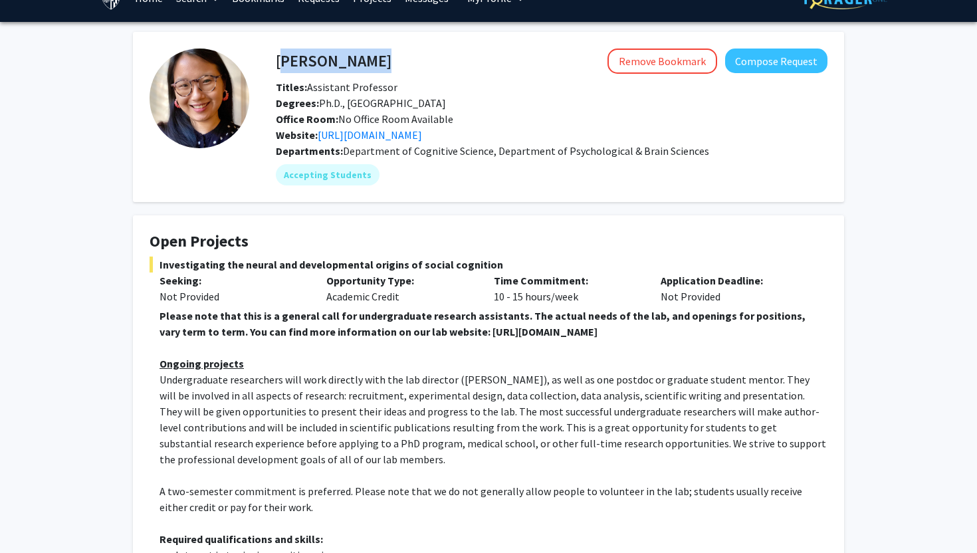
scroll to position [31, 0]
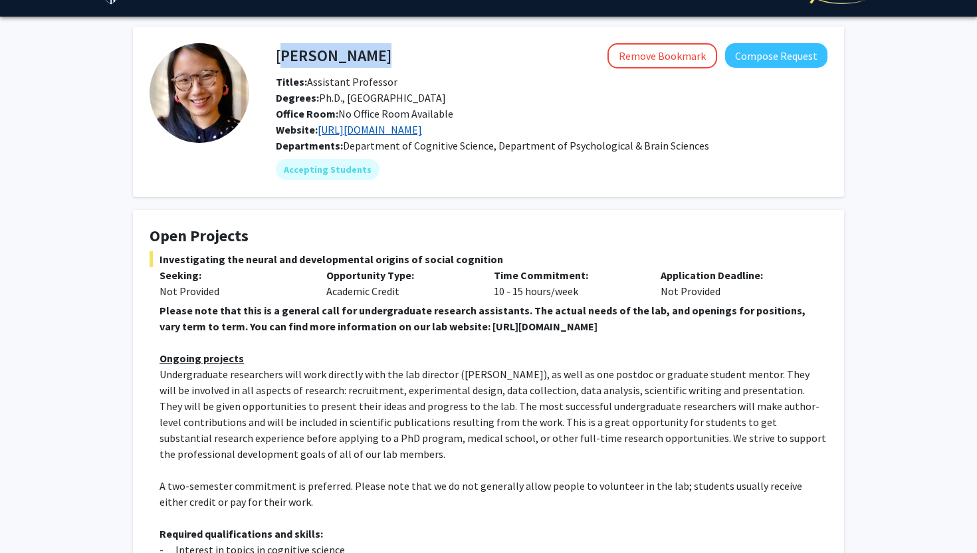
click at [415, 131] on link "[URL][DOMAIN_NAME]" at bounding box center [370, 129] width 104 height 13
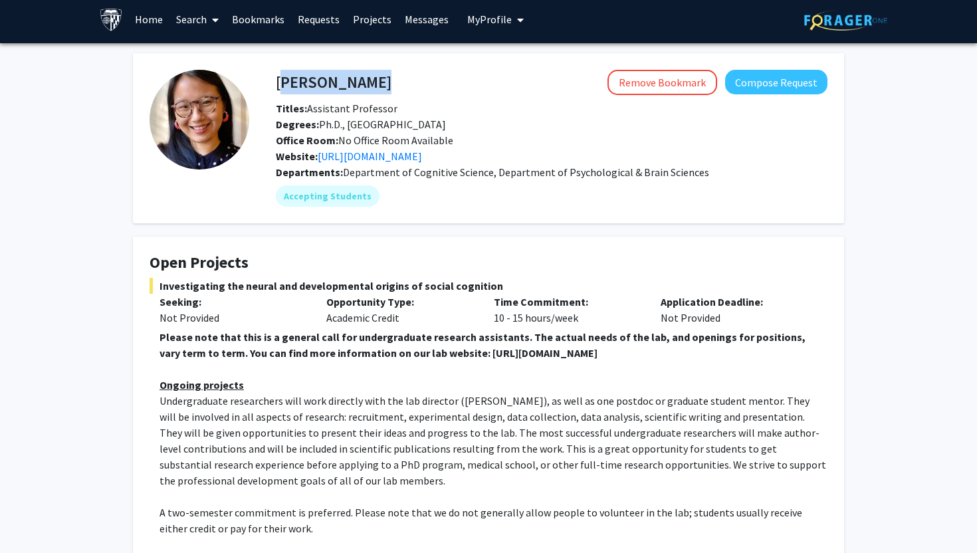
scroll to position [0, 0]
